Goal: Information Seeking & Learning: Learn about a topic

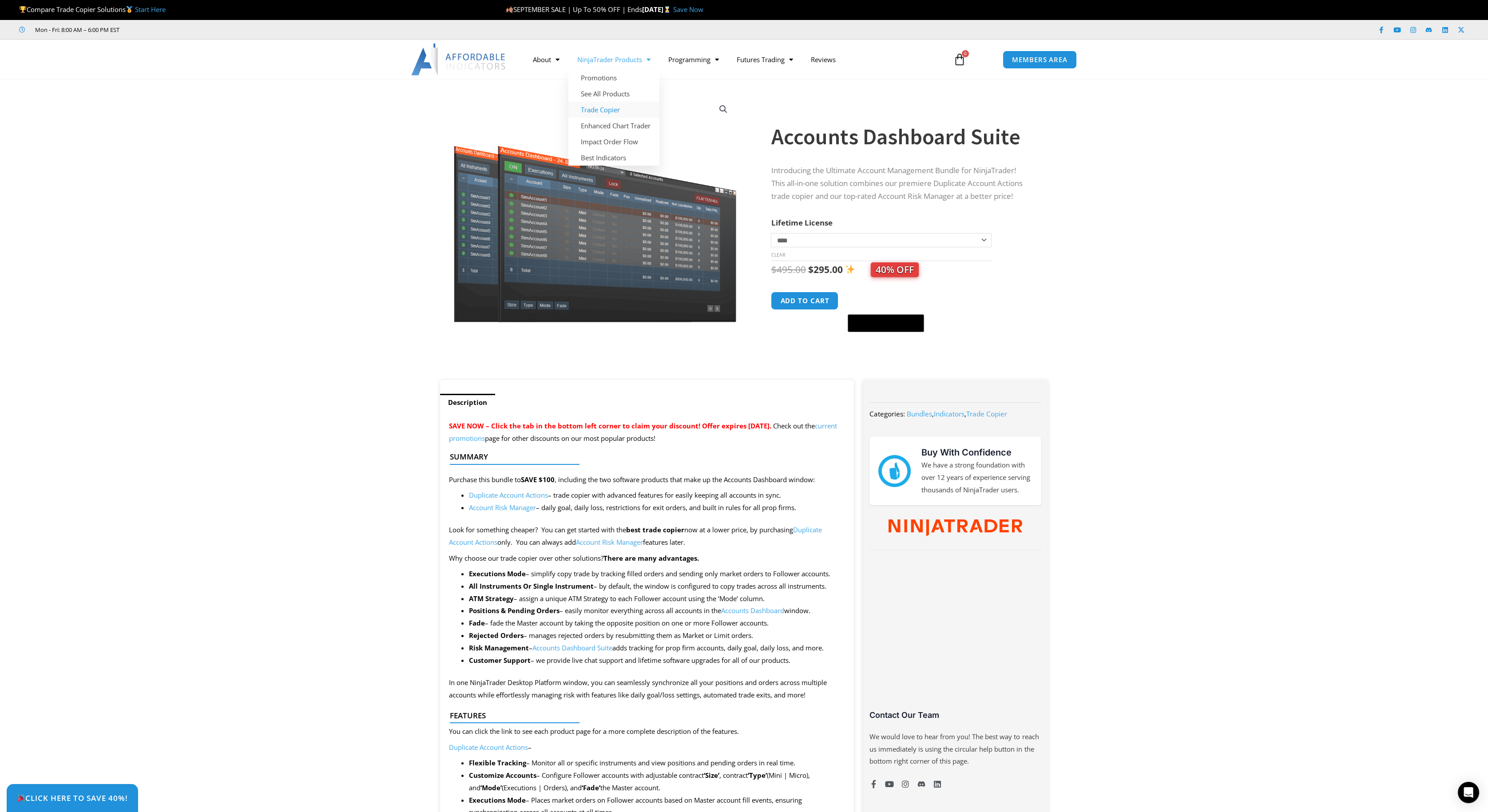
click at [590, 109] on link "Trade Copier" at bounding box center [614, 109] width 91 height 16
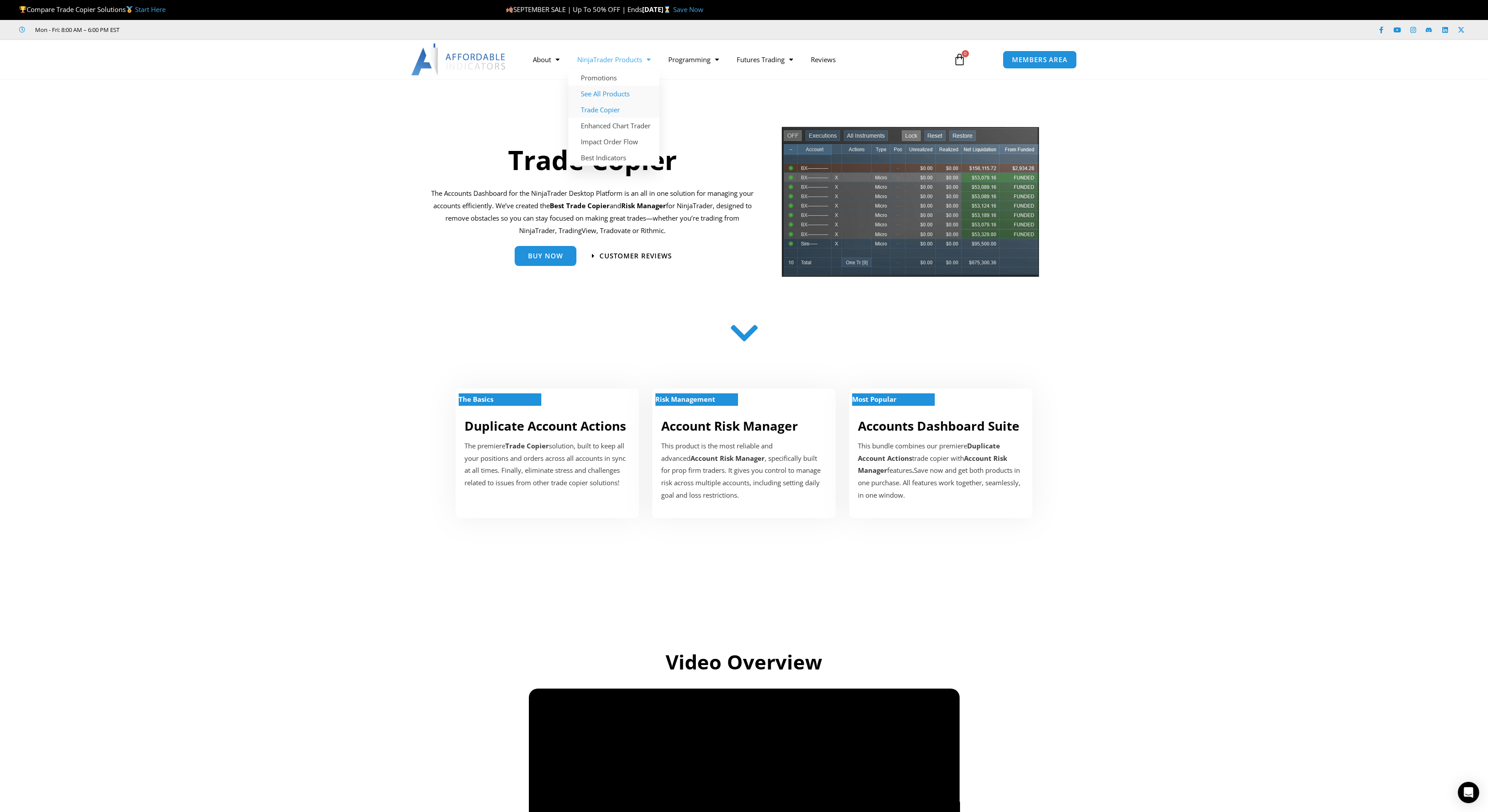
click at [618, 90] on link "See All Products" at bounding box center [614, 93] width 91 height 16
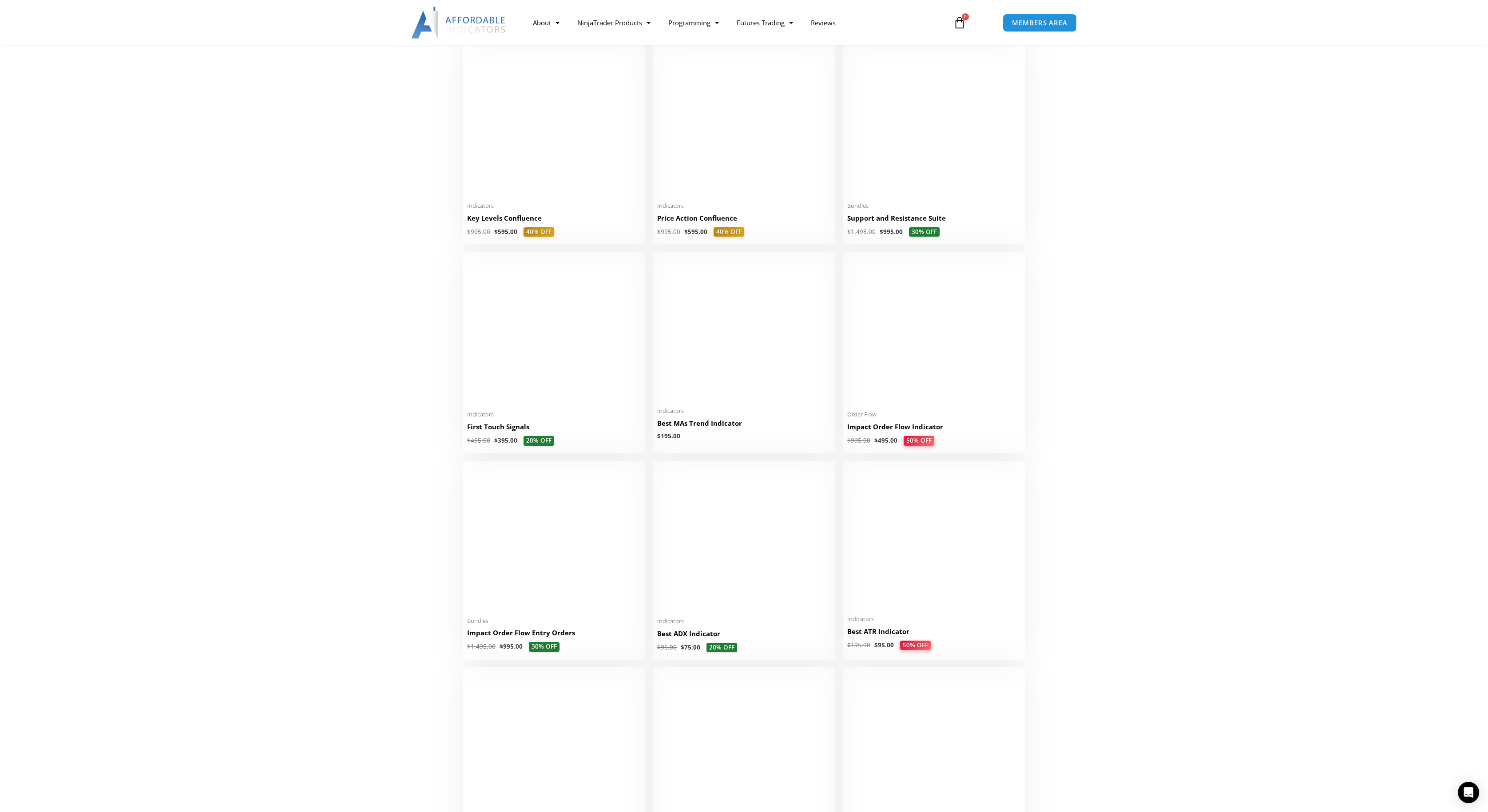
scroll to position [1244, 0]
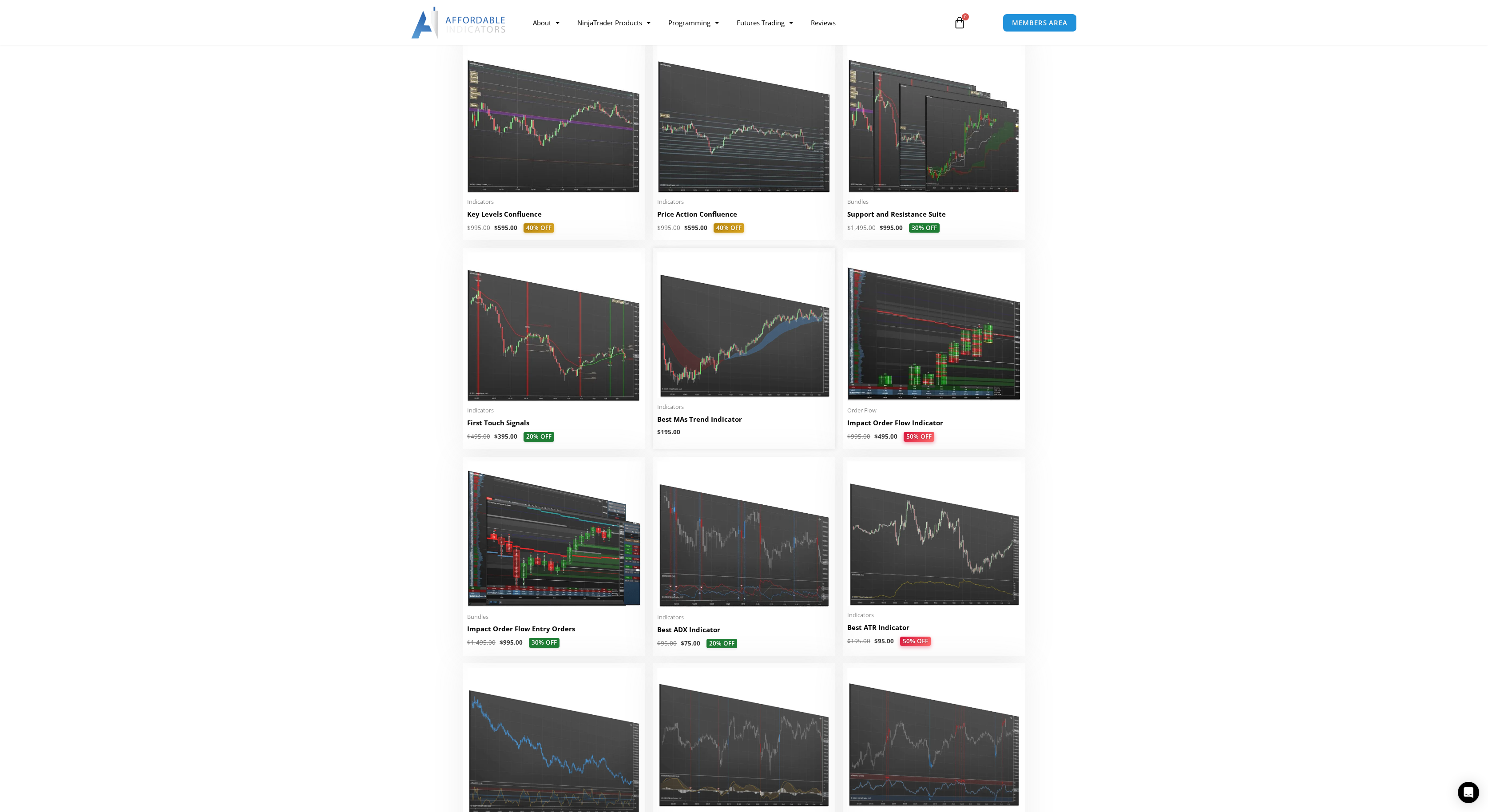
click at [721, 310] on img at bounding box center [744, 324] width 174 height 146
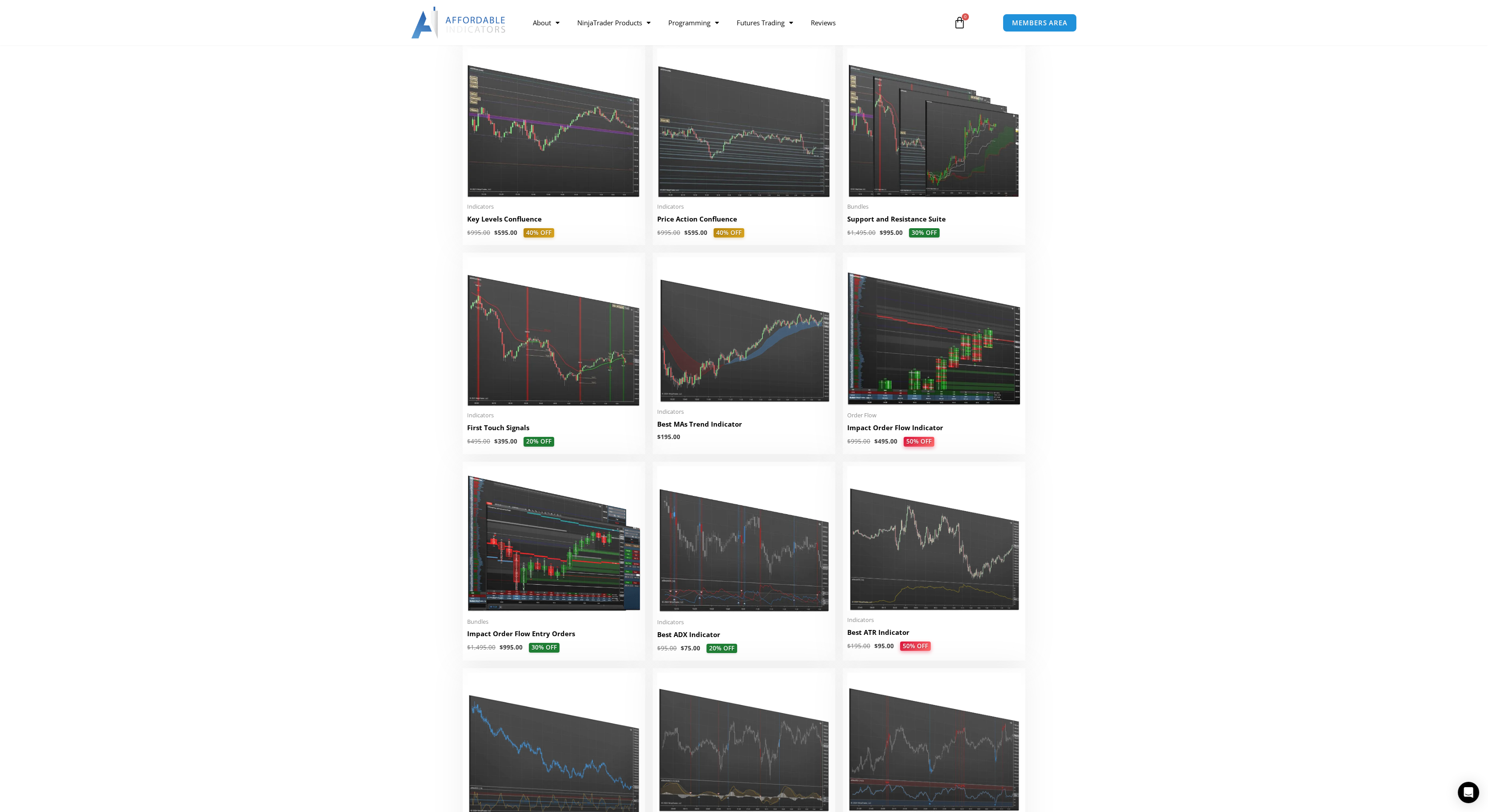
scroll to position [1233, 0]
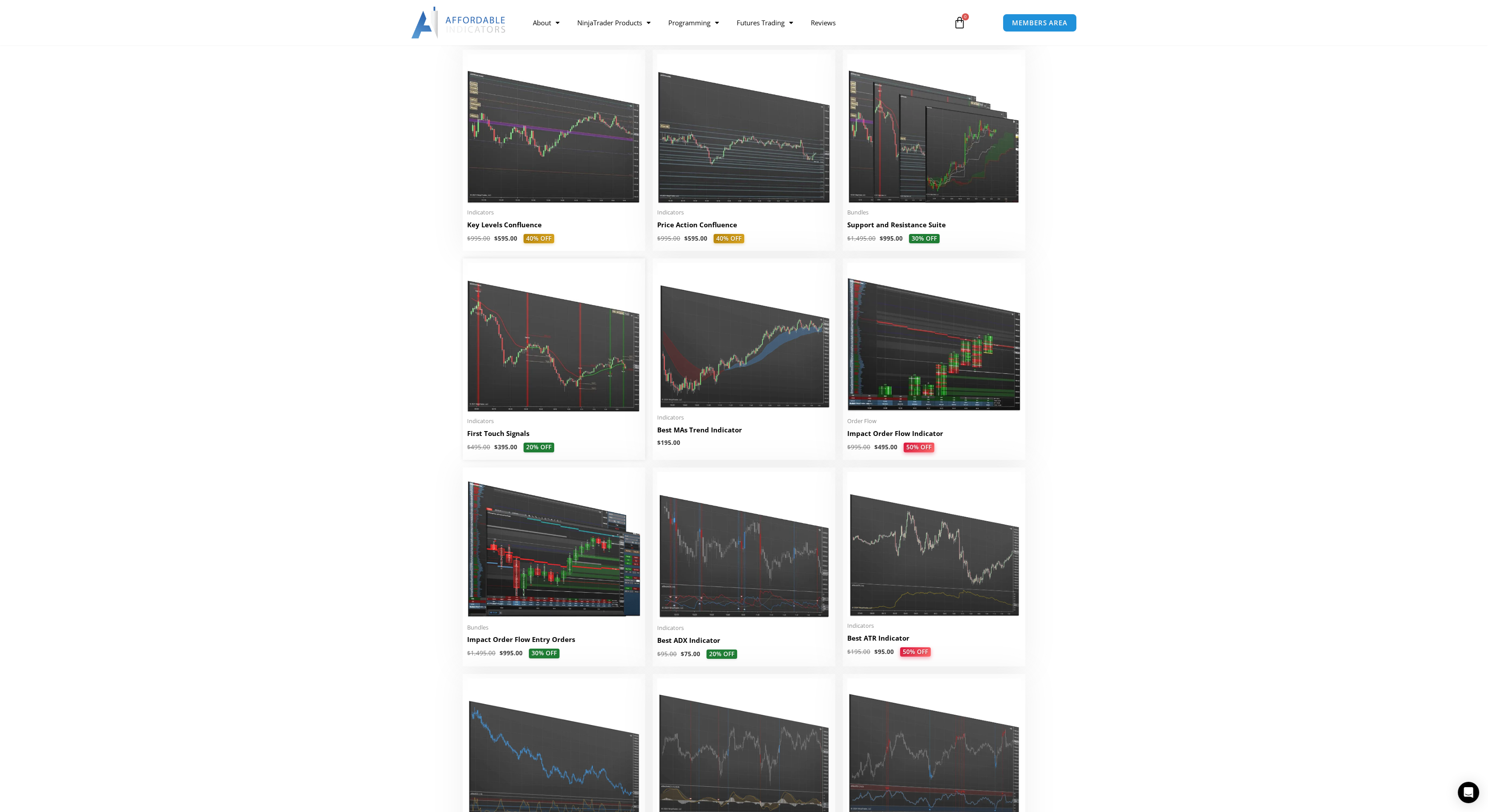
click at [501, 345] on img at bounding box center [554, 337] width 174 height 149
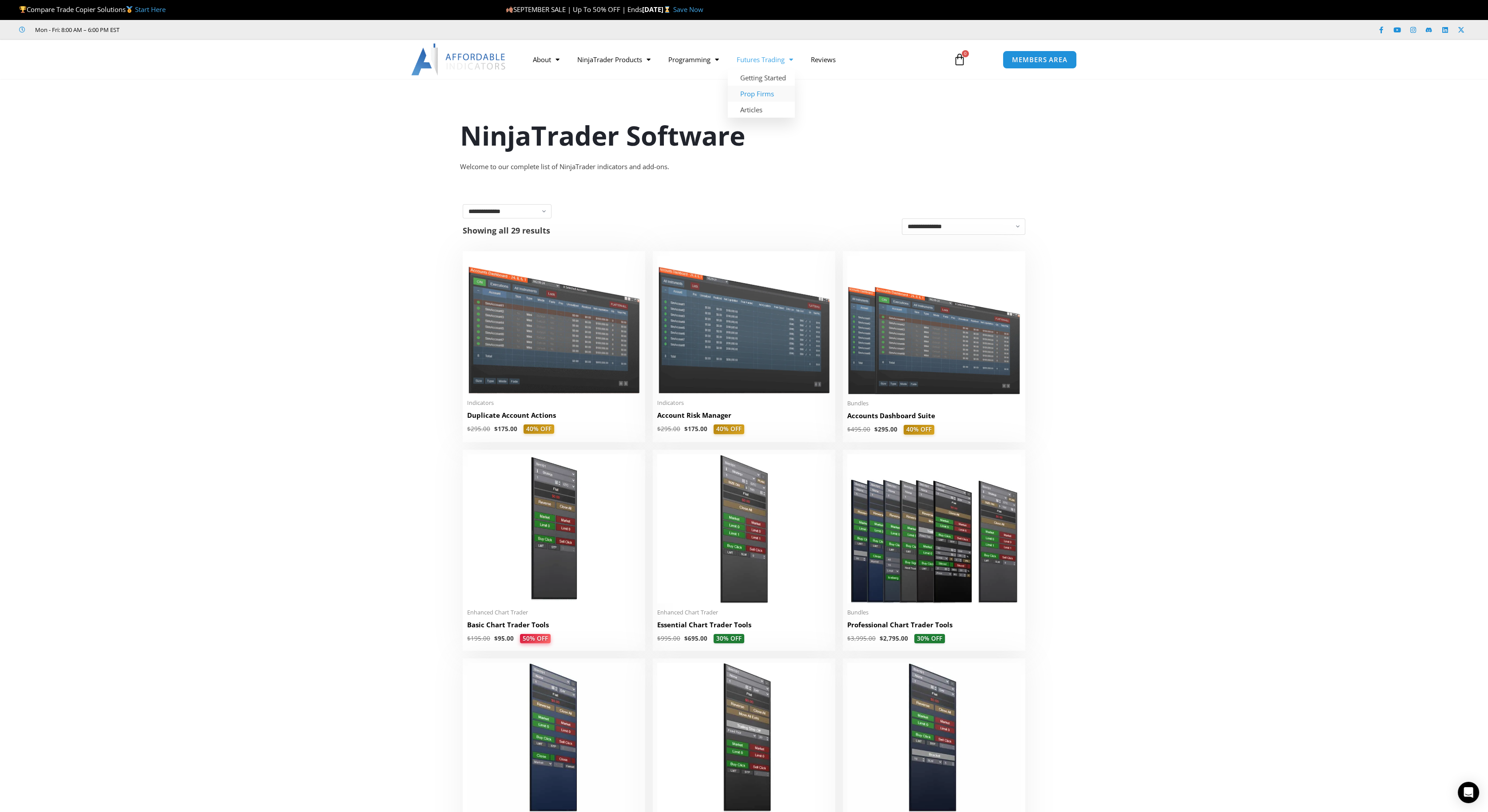
click at [760, 91] on link "Prop Firms" at bounding box center [761, 93] width 67 height 16
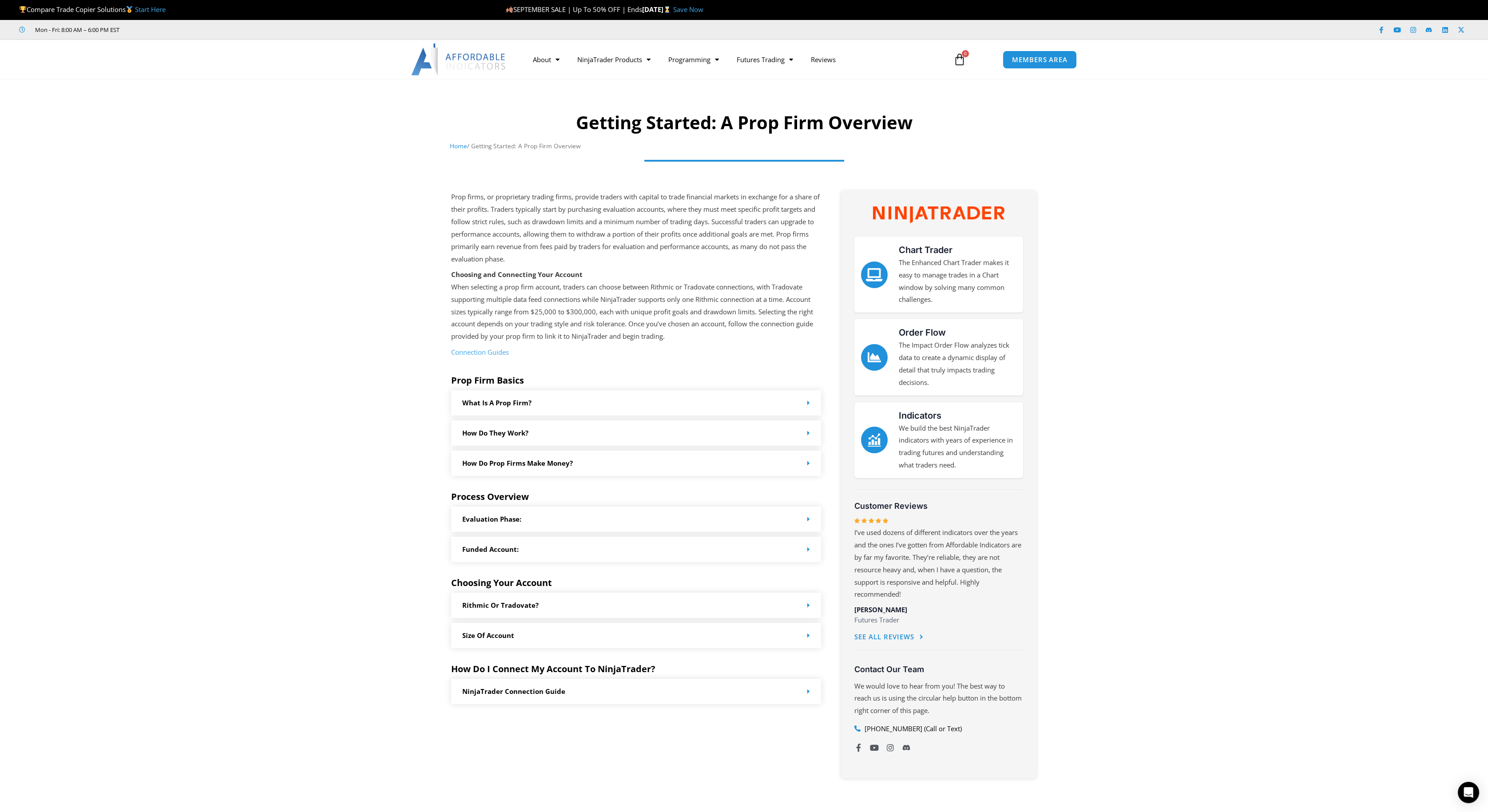
click at [485, 688] on link "NinjaTrader Connection Guide" at bounding box center [514, 691] width 103 height 9
click at [600, 78] on link "Promotions" at bounding box center [614, 77] width 91 height 16
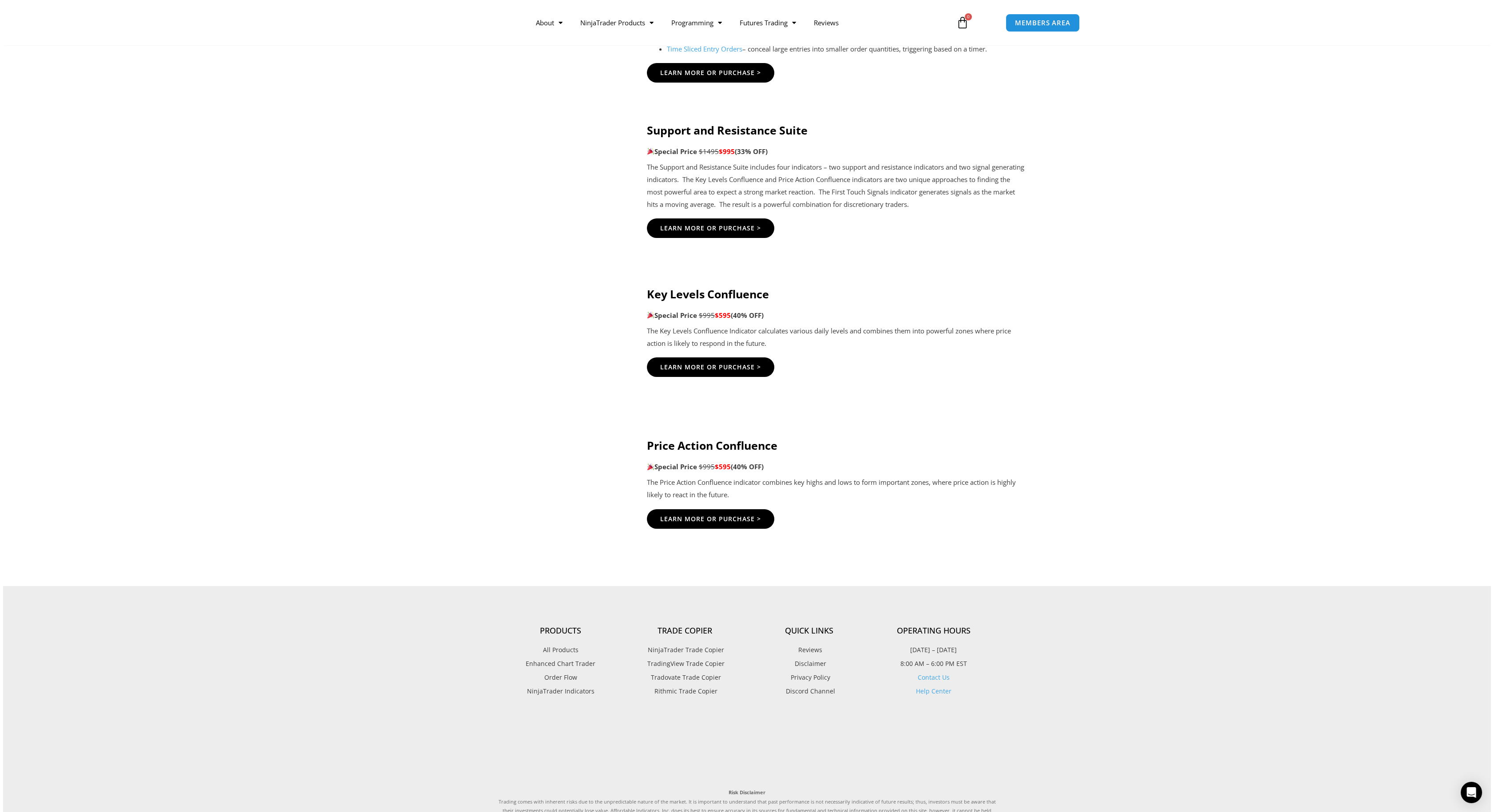
scroll to position [1370, 0]
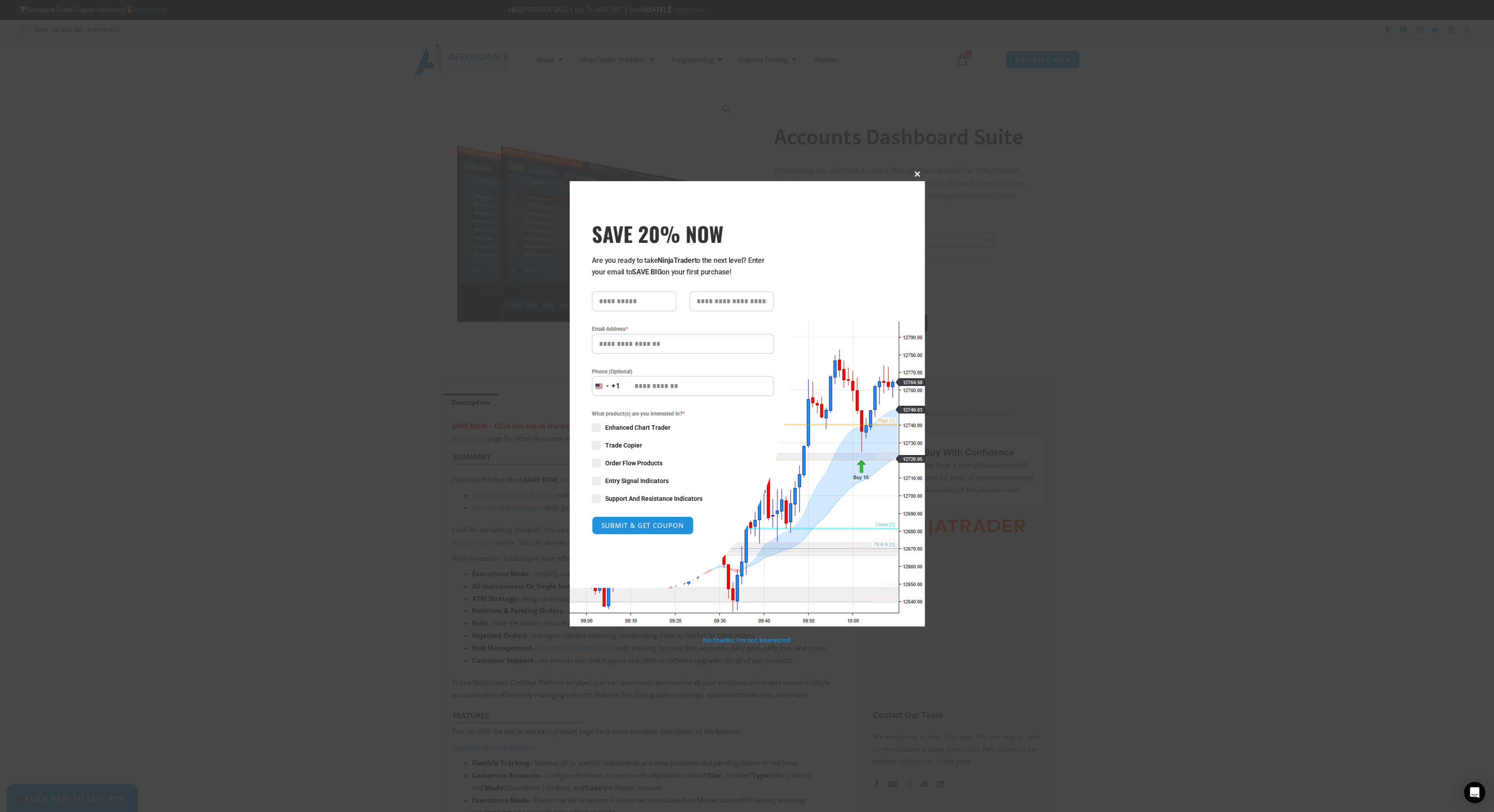
click at [915, 172] on span "SAVE 20% NOW popup" at bounding box center [918, 174] width 14 height 5
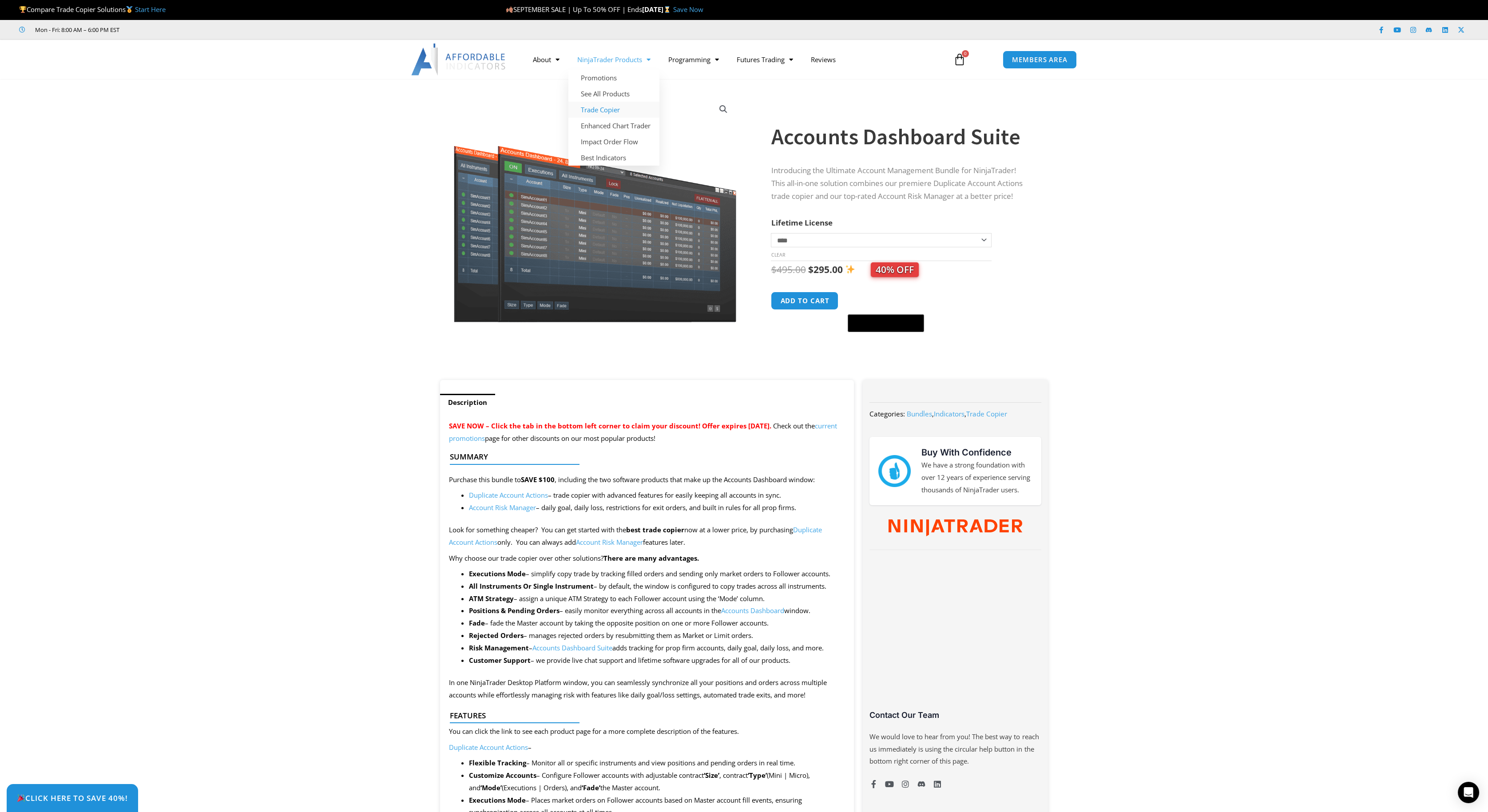
click at [595, 108] on link "Trade Copier" at bounding box center [614, 109] width 91 height 16
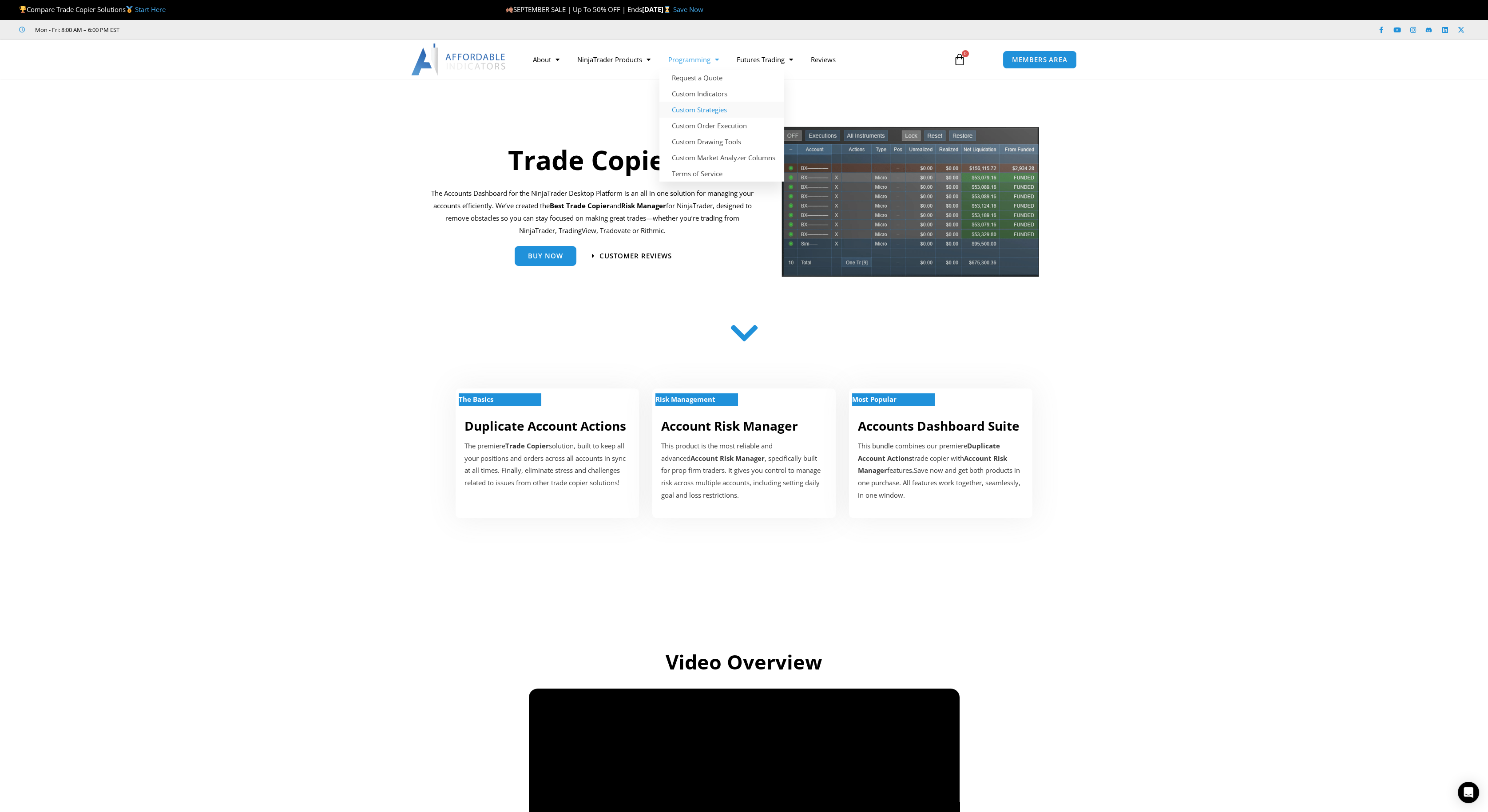
click at [686, 110] on link "Custom Strategies" at bounding box center [722, 109] width 125 height 16
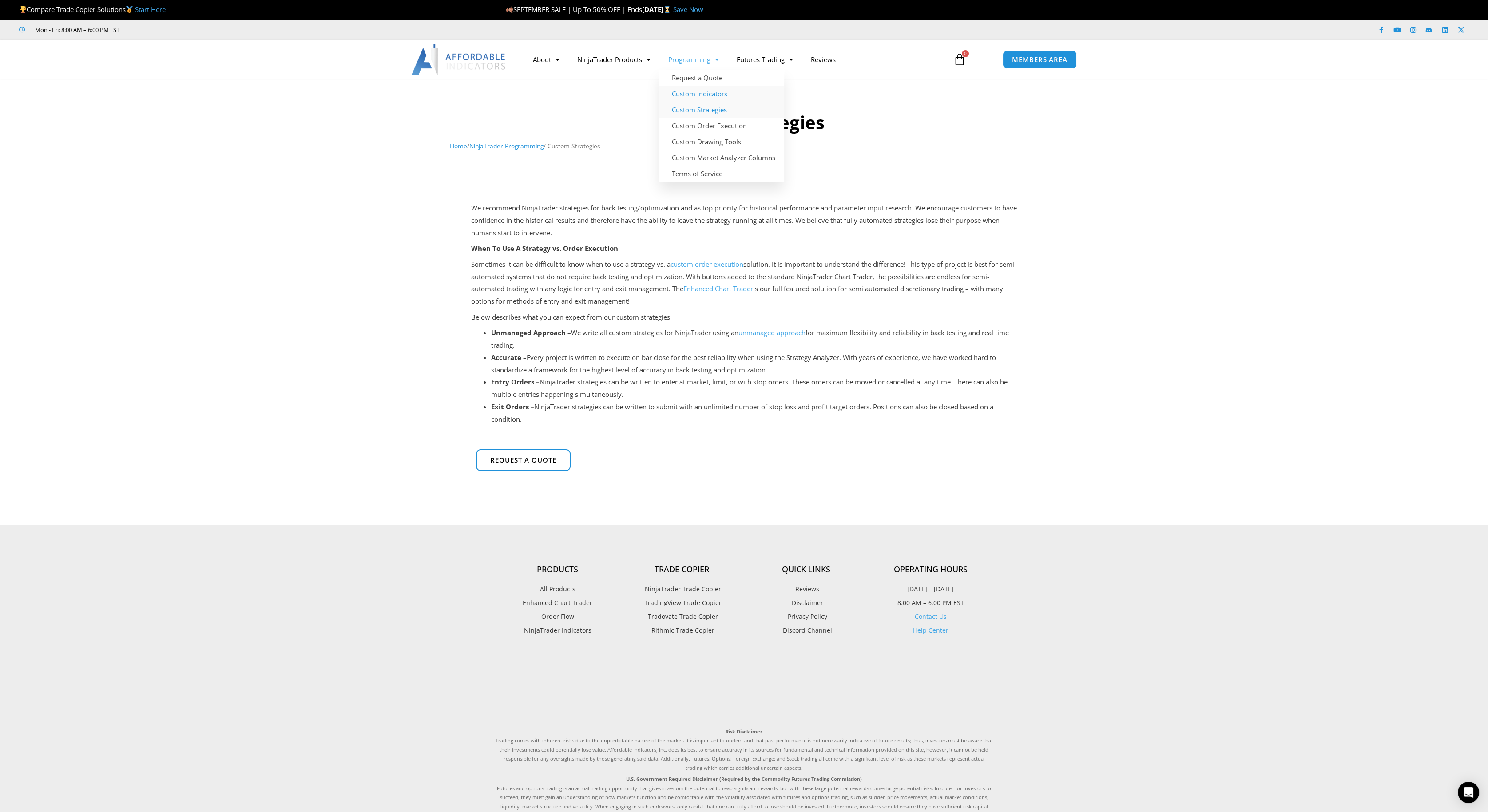
click at [692, 94] on link "Custom Indicators" at bounding box center [722, 93] width 125 height 16
